Goal: Navigation & Orientation: Find specific page/section

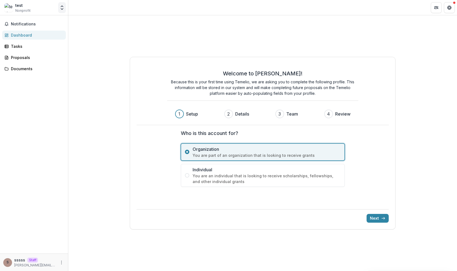
click at [62, 8] on icon "Open entity switcher" at bounding box center [61, 7] width 5 height 5
